Goal: Use online tool/utility: Utilize a website feature to perform a specific function

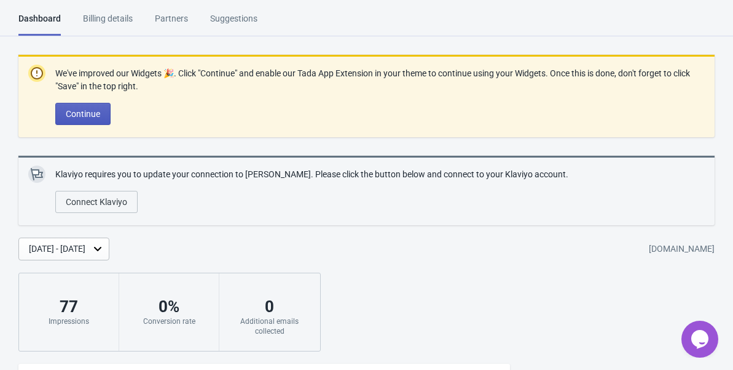
click at [66, 121] on button "Continue" at bounding box center [82, 114] width 55 height 22
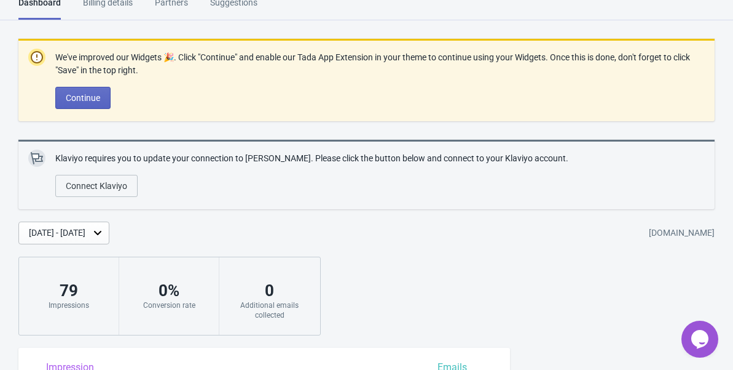
scroll to position [22, 0]
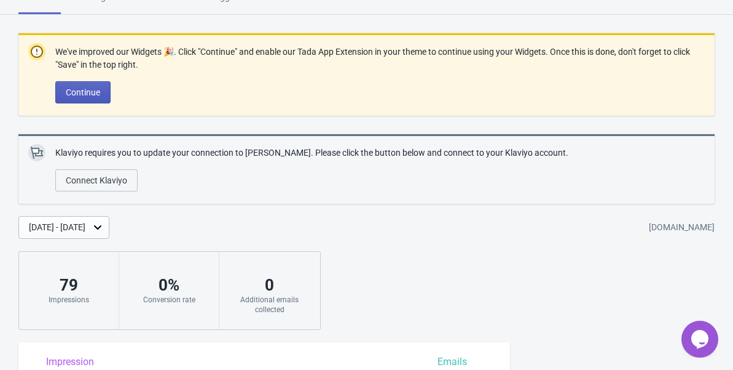
click at [98, 93] on span "Continue" at bounding box center [83, 92] width 34 height 10
